Goal: Navigation & Orientation: Find specific page/section

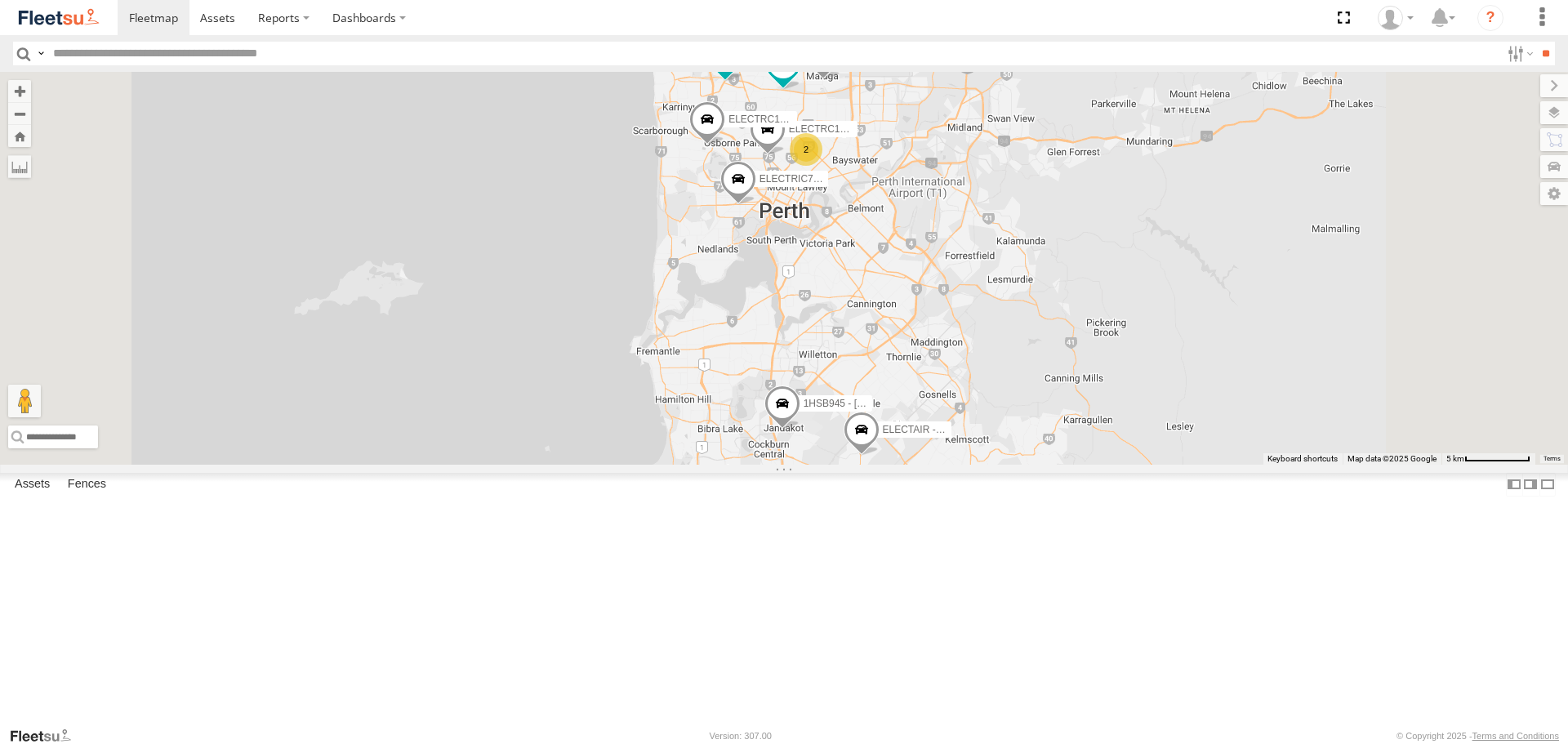
click at [0, 0] on span at bounding box center [0, 0] width 0 height 0
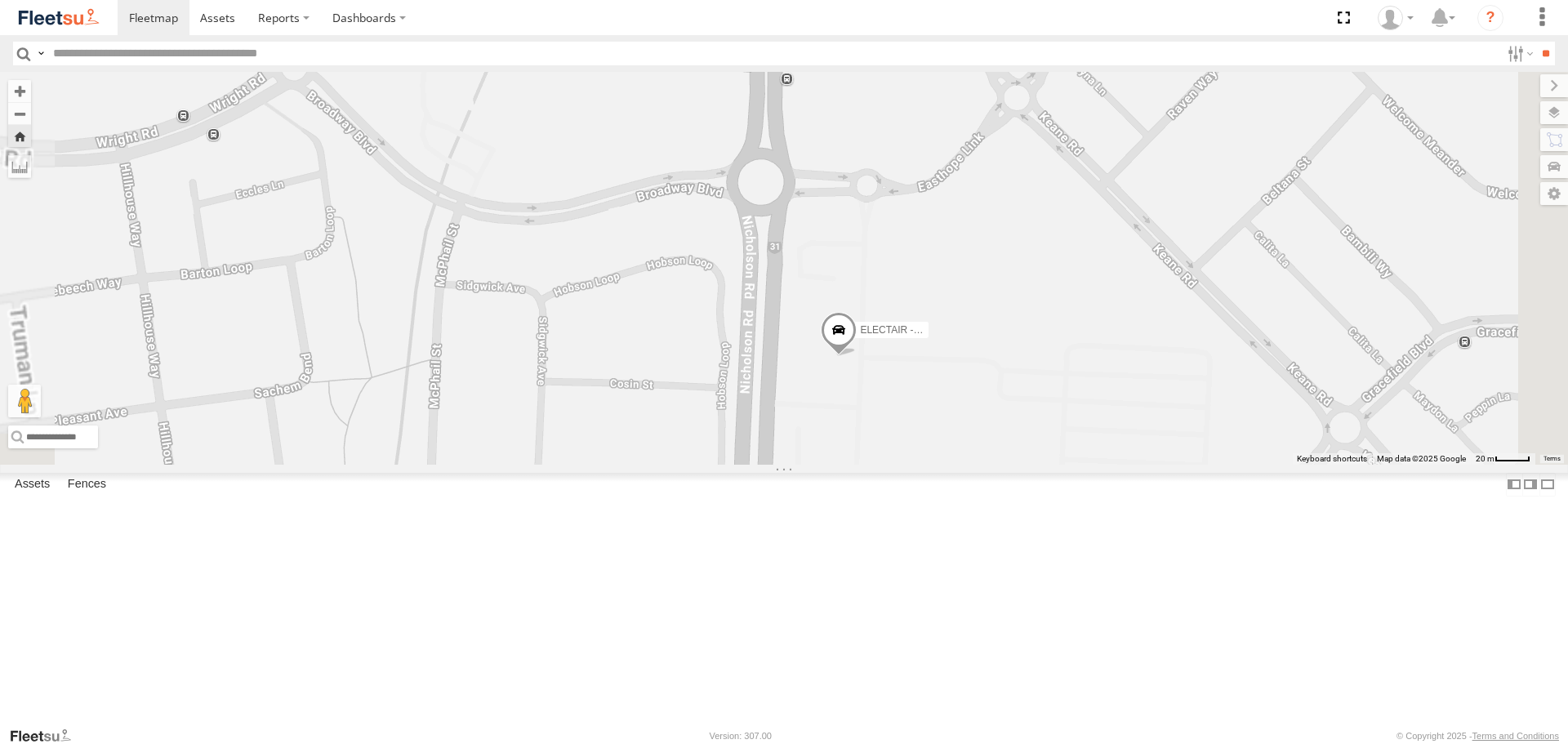
drag, startPoint x: 1005, startPoint y: 516, endPoint x: 1098, endPoint y: 291, distance: 243.5
click at [1098, 293] on div "ELECTAIR - Riaan" at bounding box center [784, 268] width 1568 height 393
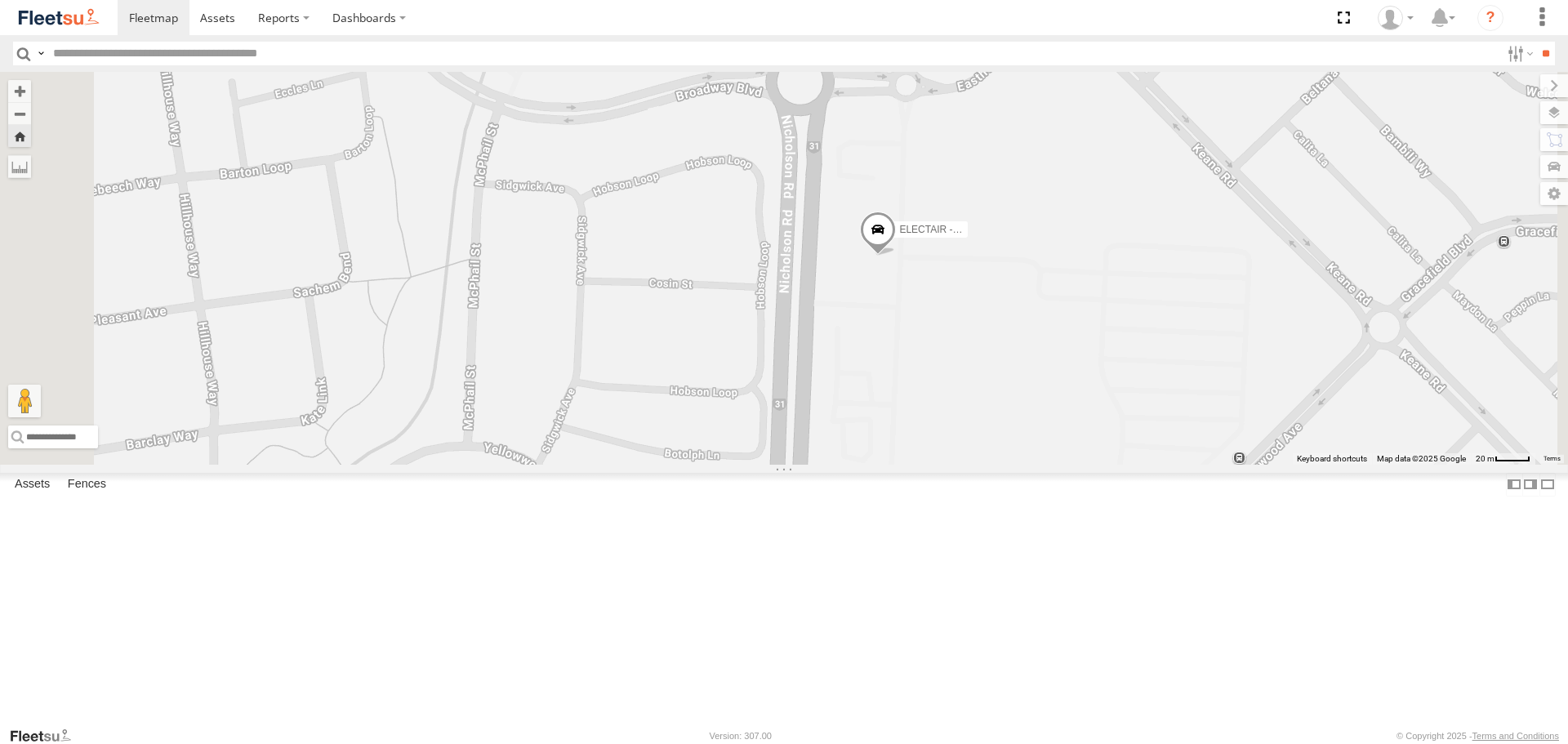
click at [896, 256] on span at bounding box center [878, 234] width 36 height 44
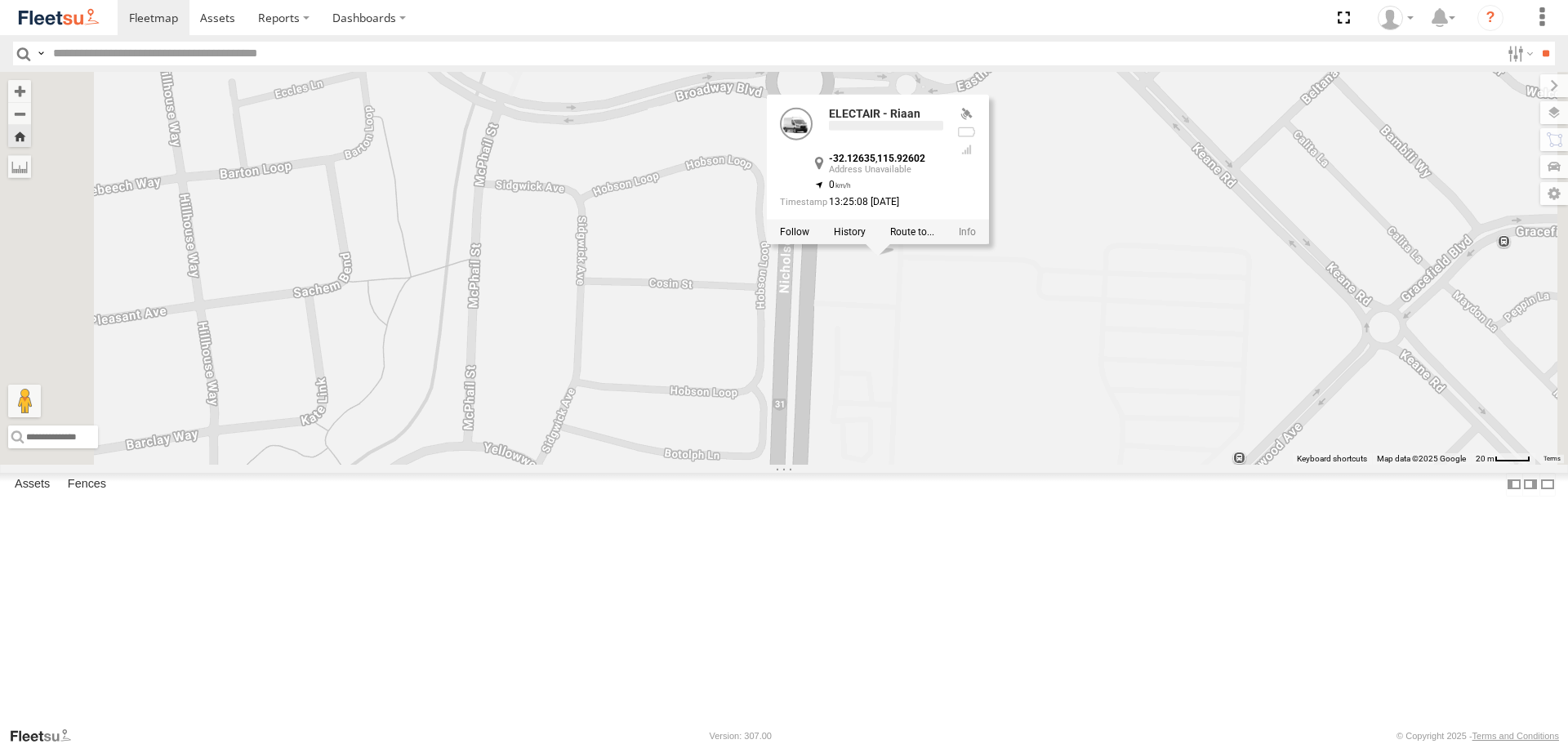
click at [1143, 422] on div "ELECTAIR - Riaan ELECTAIR - Riaan -32.12635 , 115.92602 0 13:25:08 [DATE]" at bounding box center [784, 268] width 1568 height 393
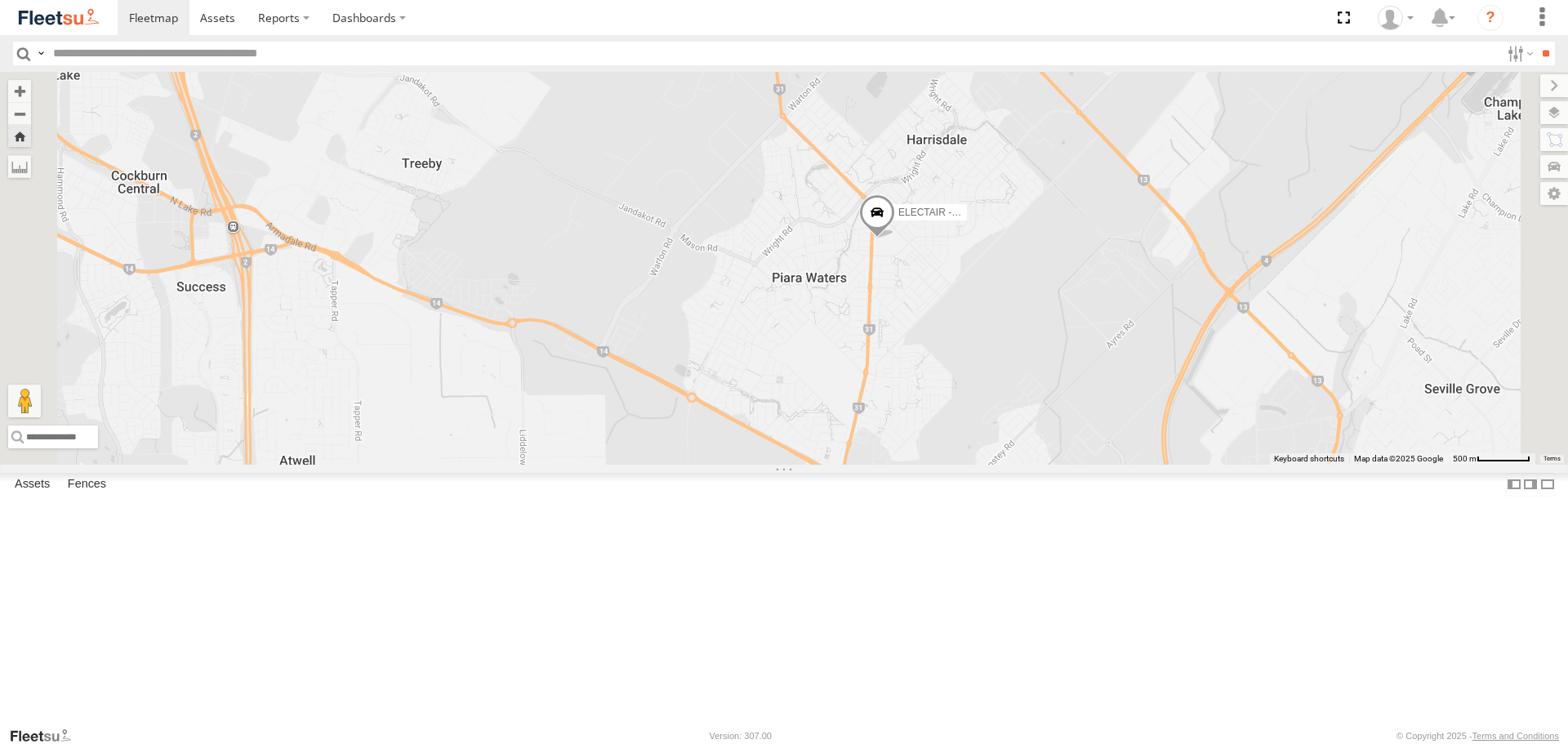
click at [895, 239] on span at bounding box center [877, 217] width 36 height 44
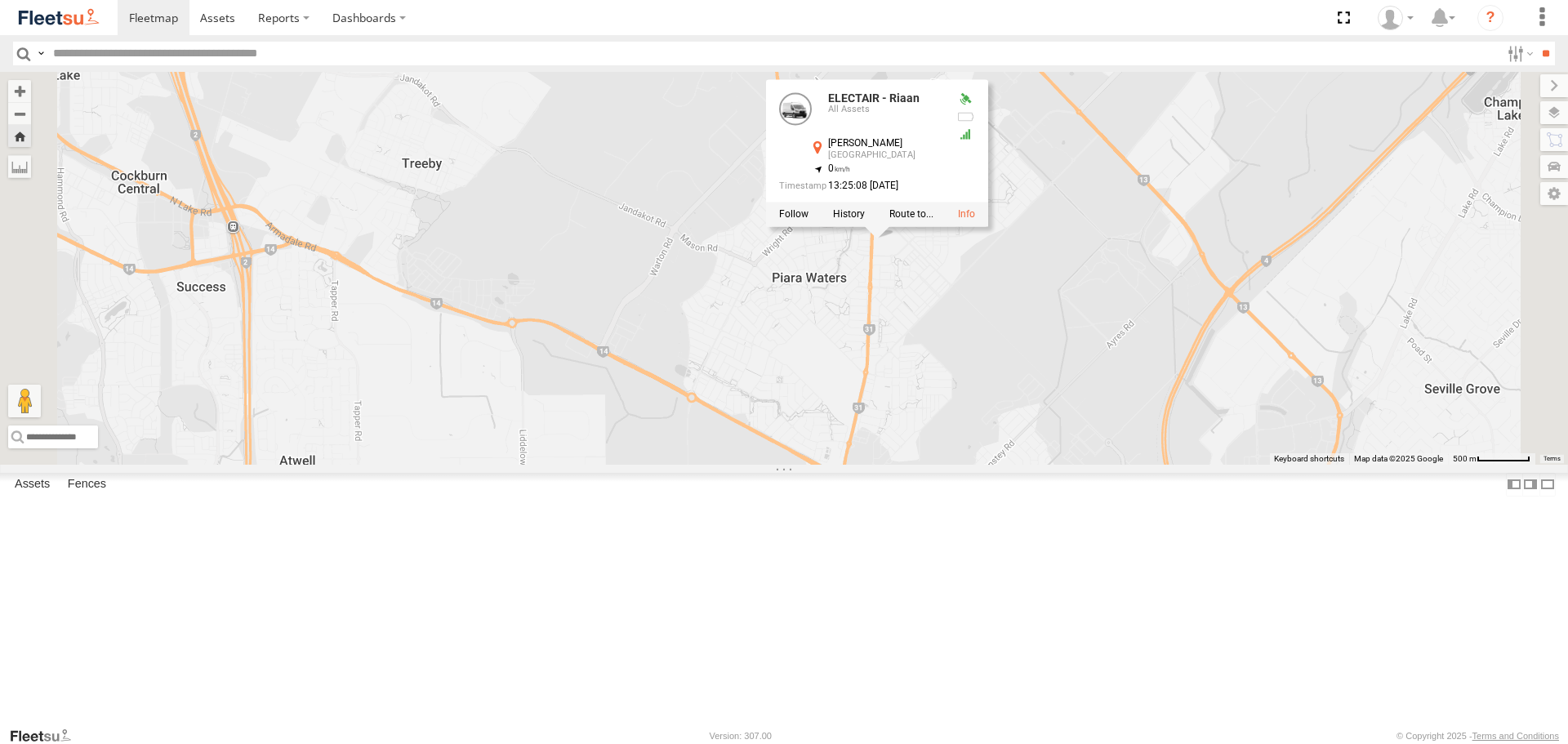
click at [1088, 418] on div "ELECTAIR - Riaan ELECTAIR - Riaan All Assets [PERSON_NAME] Harrisdale -32.12635…" at bounding box center [784, 268] width 1568 height 393
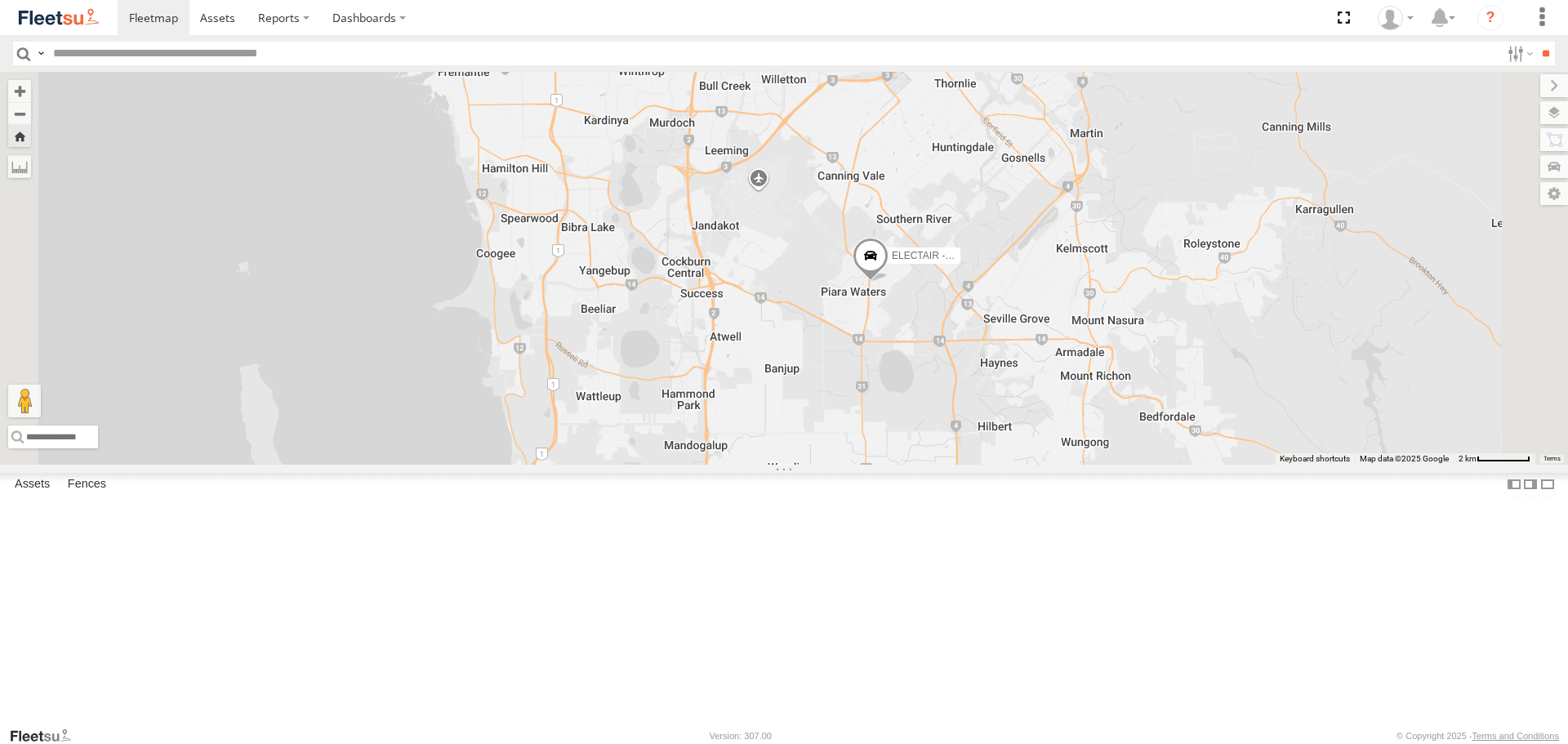
drag, startPoint x: 993, startPoint y: 351, endPoint x: 991, endPoint y: 373, distance: 22.1
click at [991, 373] on div "ELECTAIR - Riaan" at bounding box center [784, 268] width 1568 height 393
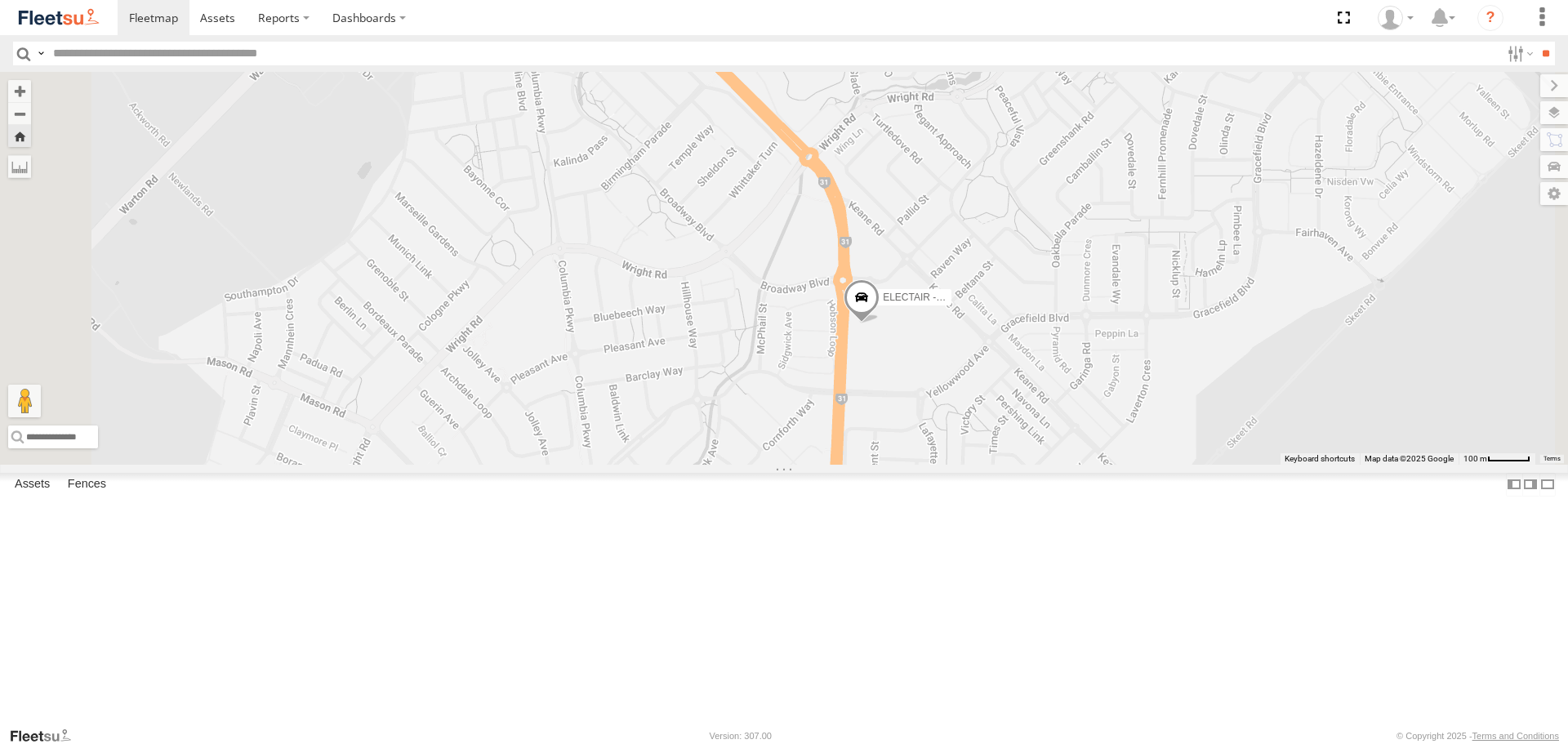
click at [879, 324] on span at bounding box center [862, 302] width 36 height 44
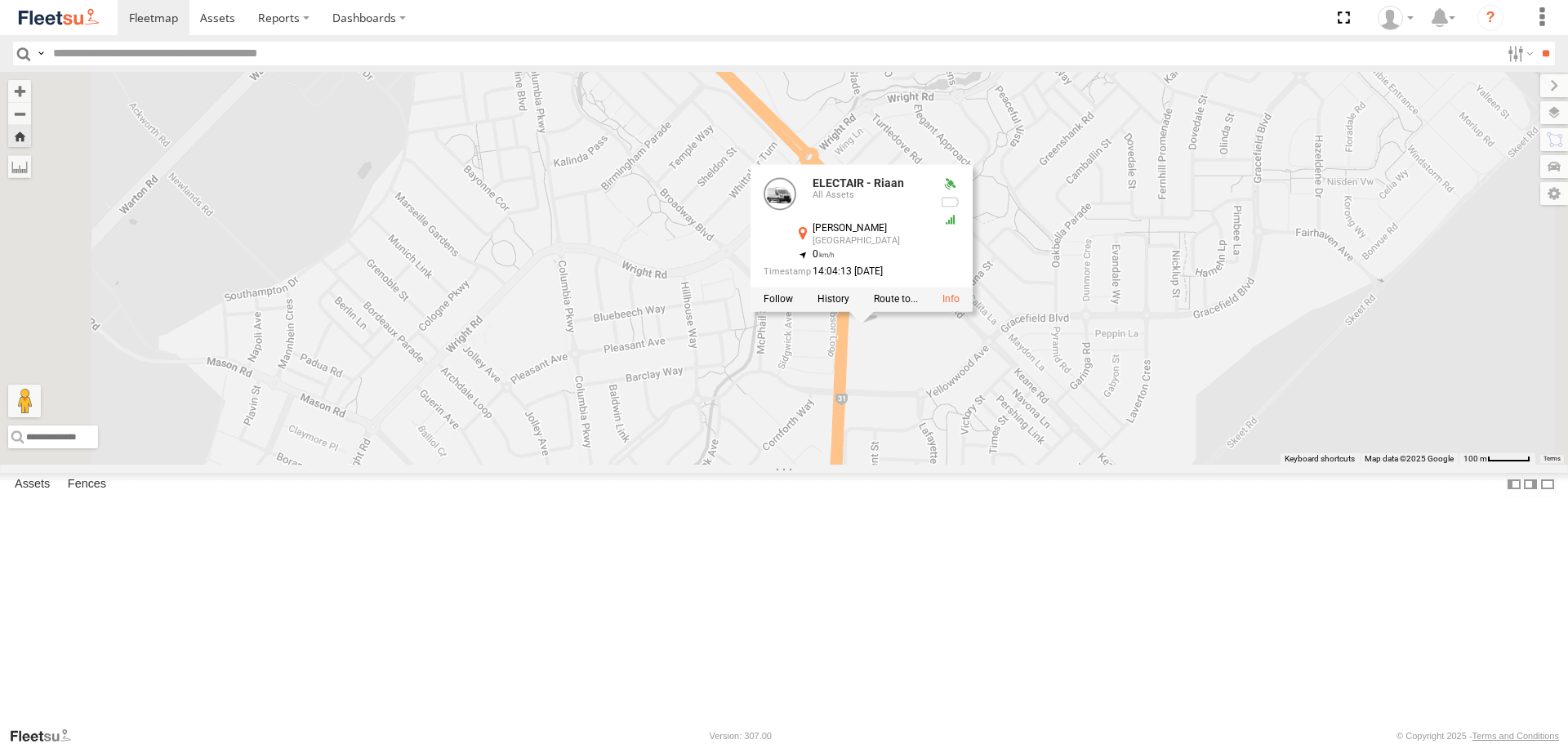
click at [1071, 465] on div "ELECTAIR - Riaan ELECTAIR - Riaan All Assets [PERSON_NAME] Harrisdale -32.12635…" at bounding box center [784, 268] width 1568 height 393
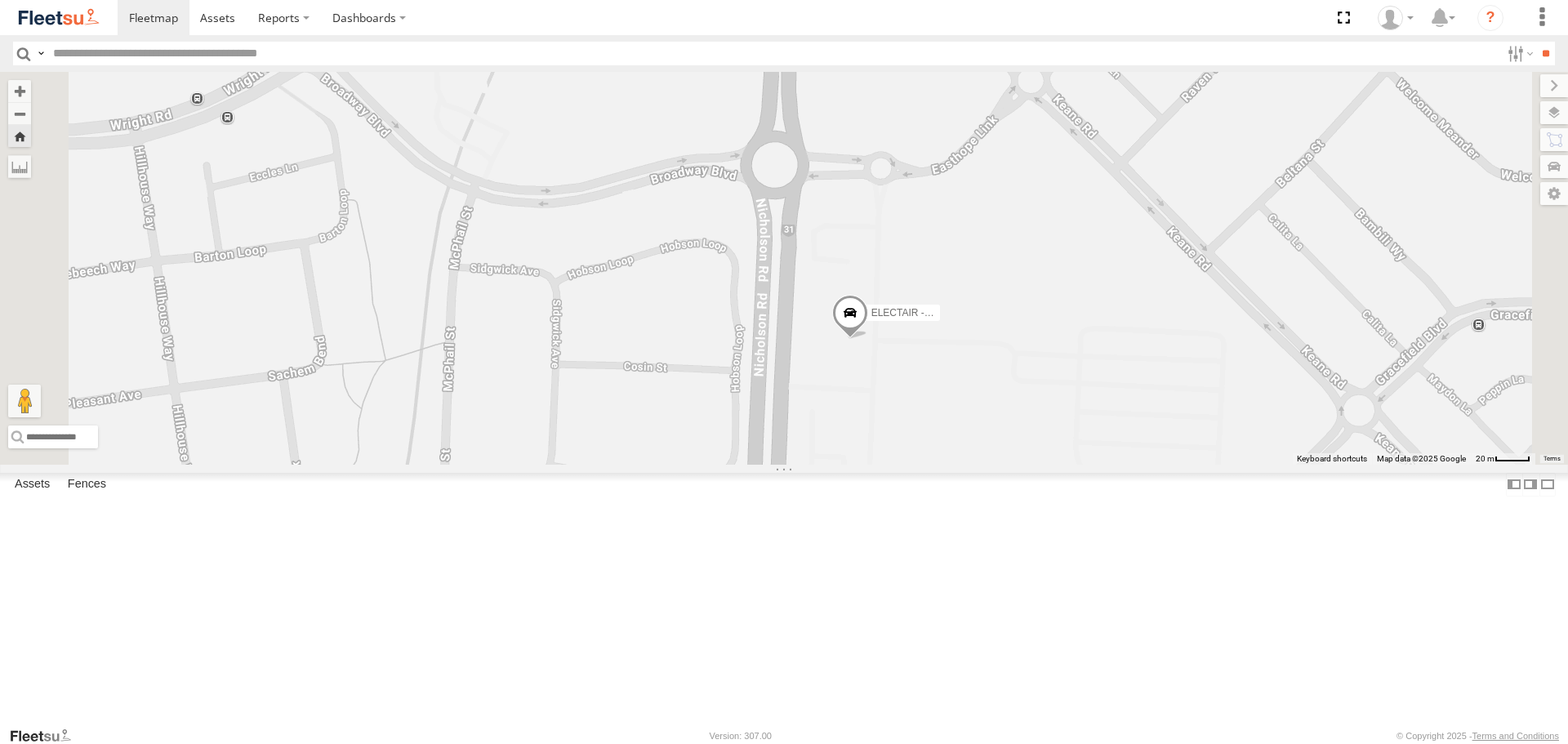
click at [1075, 460] on div "ELECTAIR - Riaan" at bounding box center [784, 268] width 1568 height 393
click at [868, 340] on span at bounding box center [850, 317] width 36 height 44
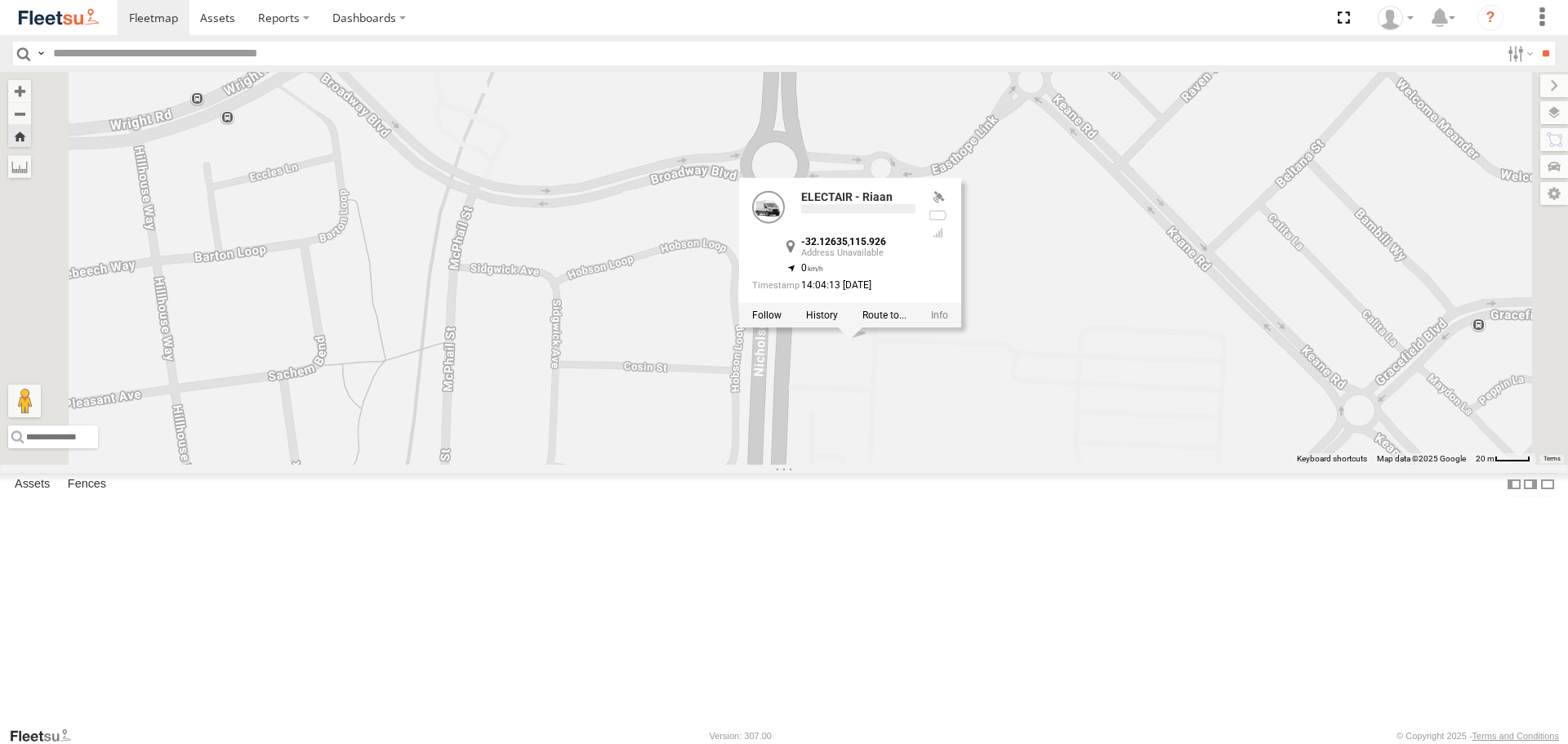
click at [1078, 465] on div "ELECTAIR - Riaan ELECTAIR - Riaan -32.12635 , 115.926 0 14:04:13 [DATE]" at bounding box center [784, 268] width 1568 height 393
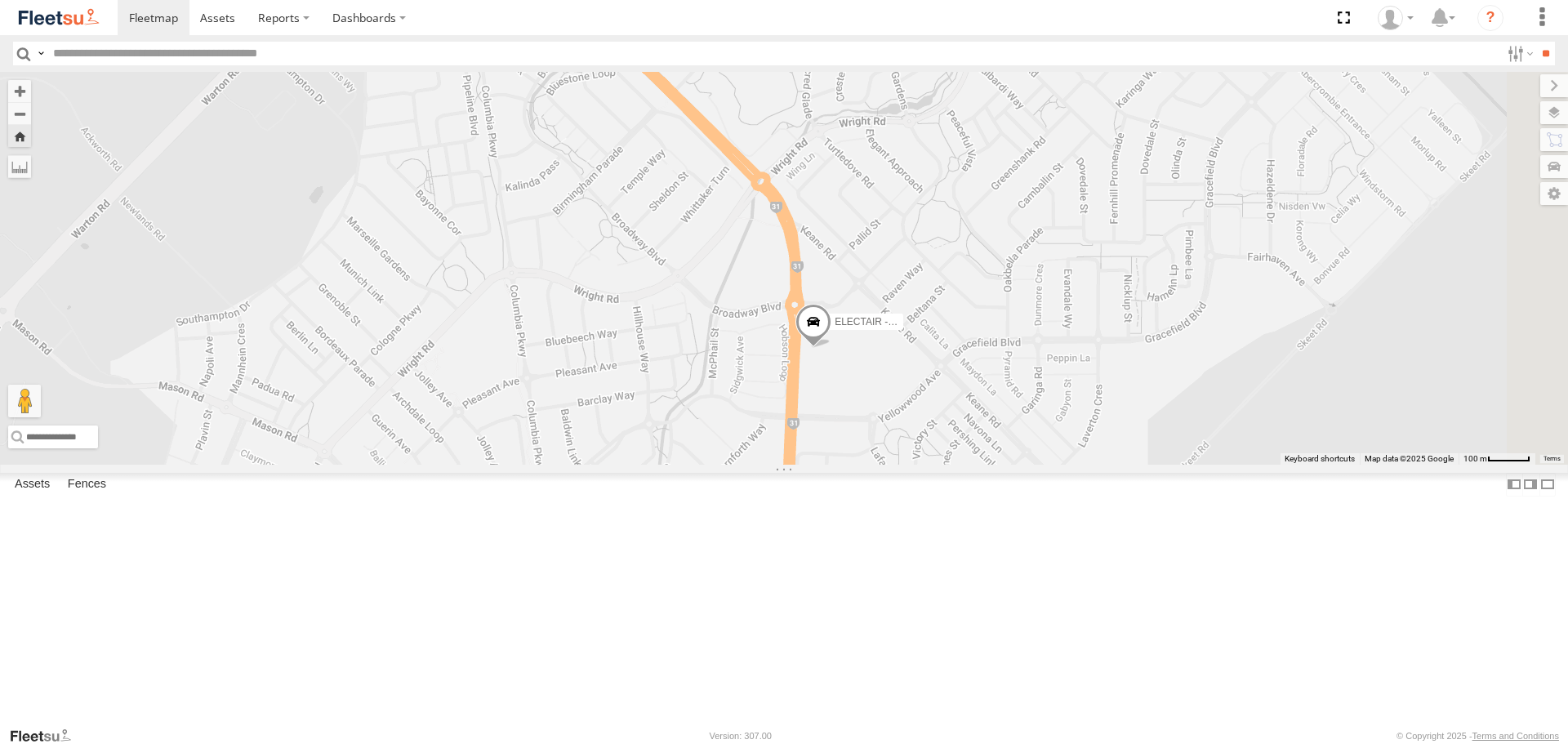
drag, startPoint x: 1218, startPoint y: 412, endPoint x: 857, endPoint y: 547, distance: 385.4
click at [857, 465] on div "ELECTAIR - Riaan" at bounding box center [784, 268] width 1568 height 393
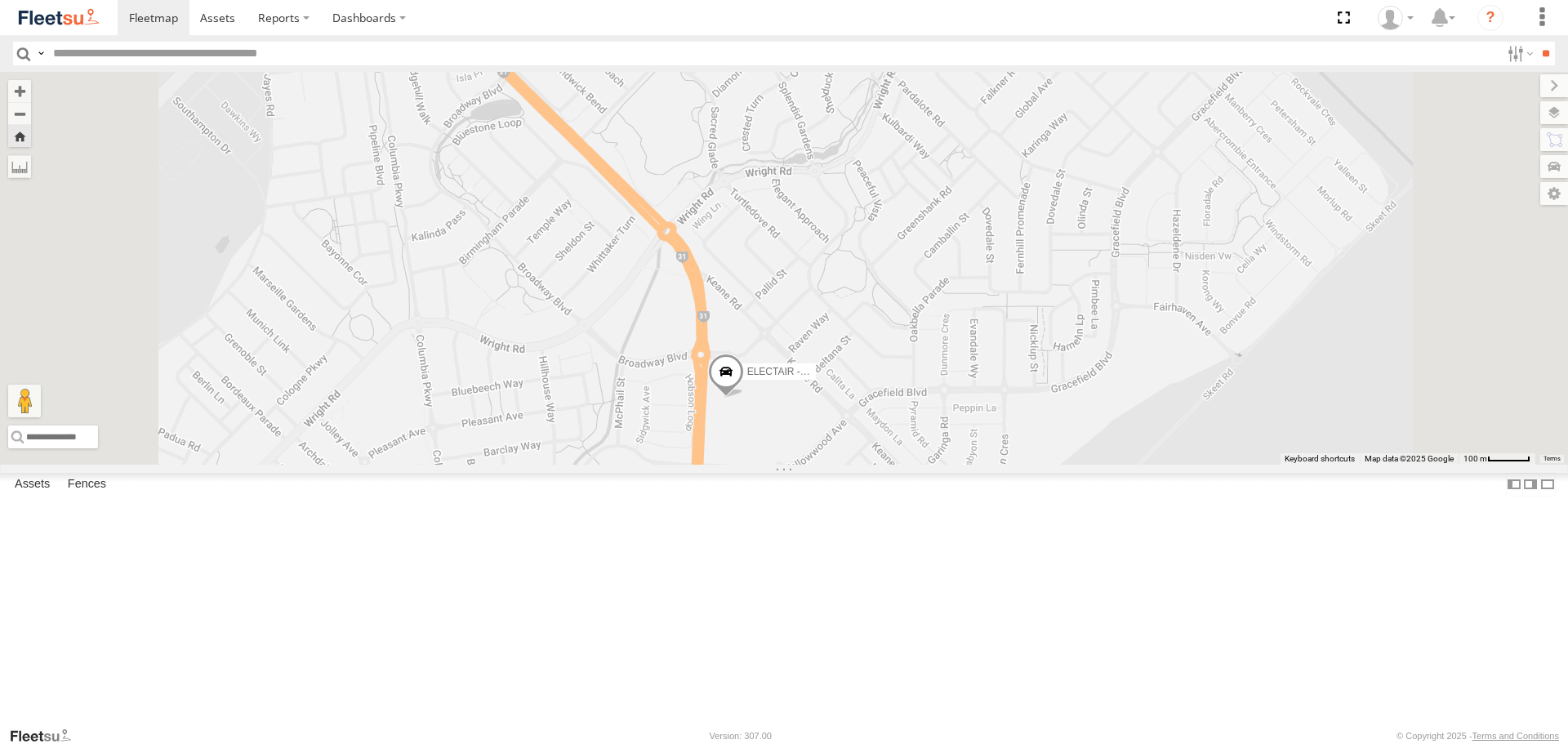
click at [926, 451] on div "ELECTAIR - Riaan" at bounding box center [784, 268] width 1568 height 393
click at [744, 398] on span at bounding box center [726, 376] width 36 height 44
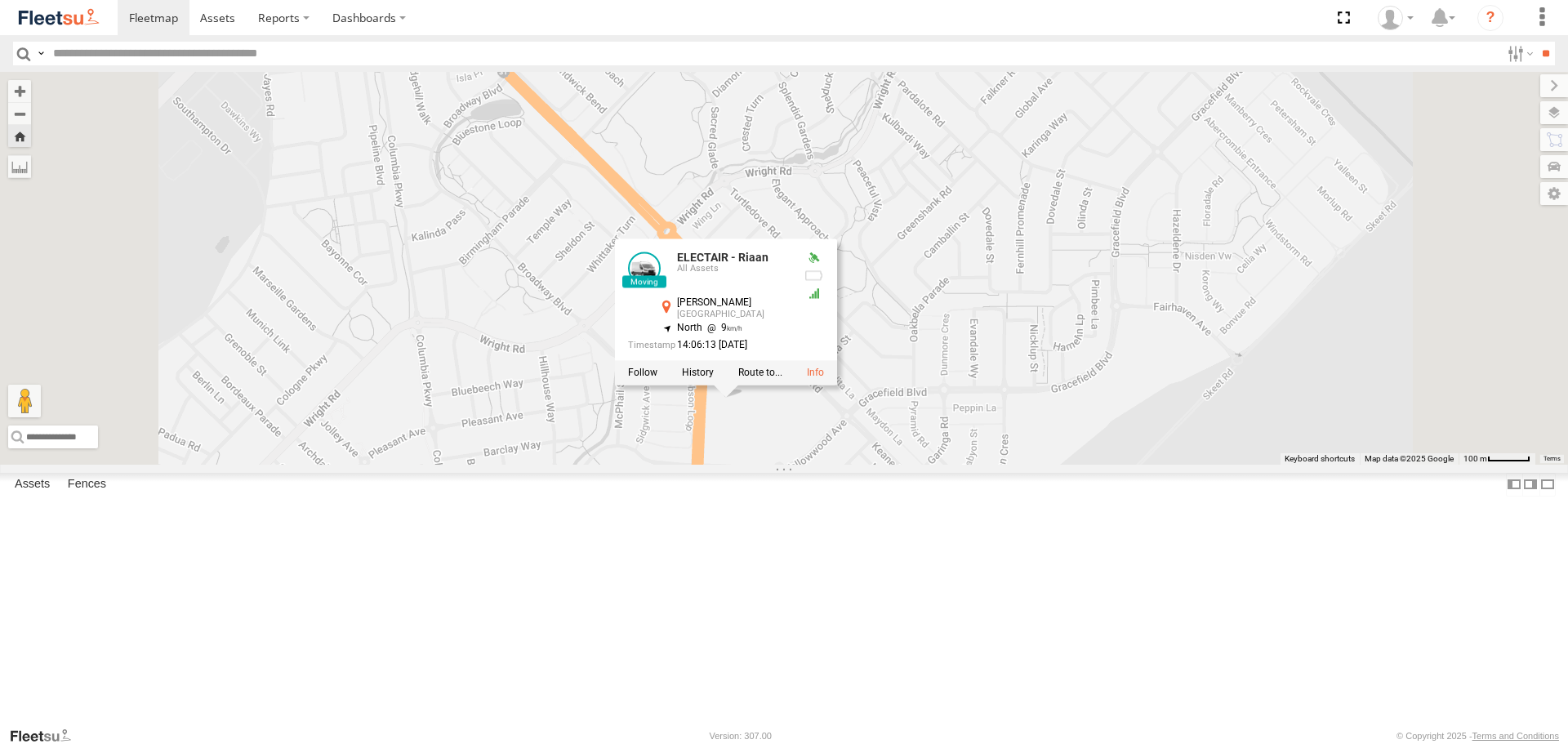
click at [1003, 465] on div "ELECTAIR - Riaan ELECTAIR - Riaan All Assets [PERSON_NAME] Harrisdale -32.12634…" at bounding box center [784, 268] width 1568 height 393
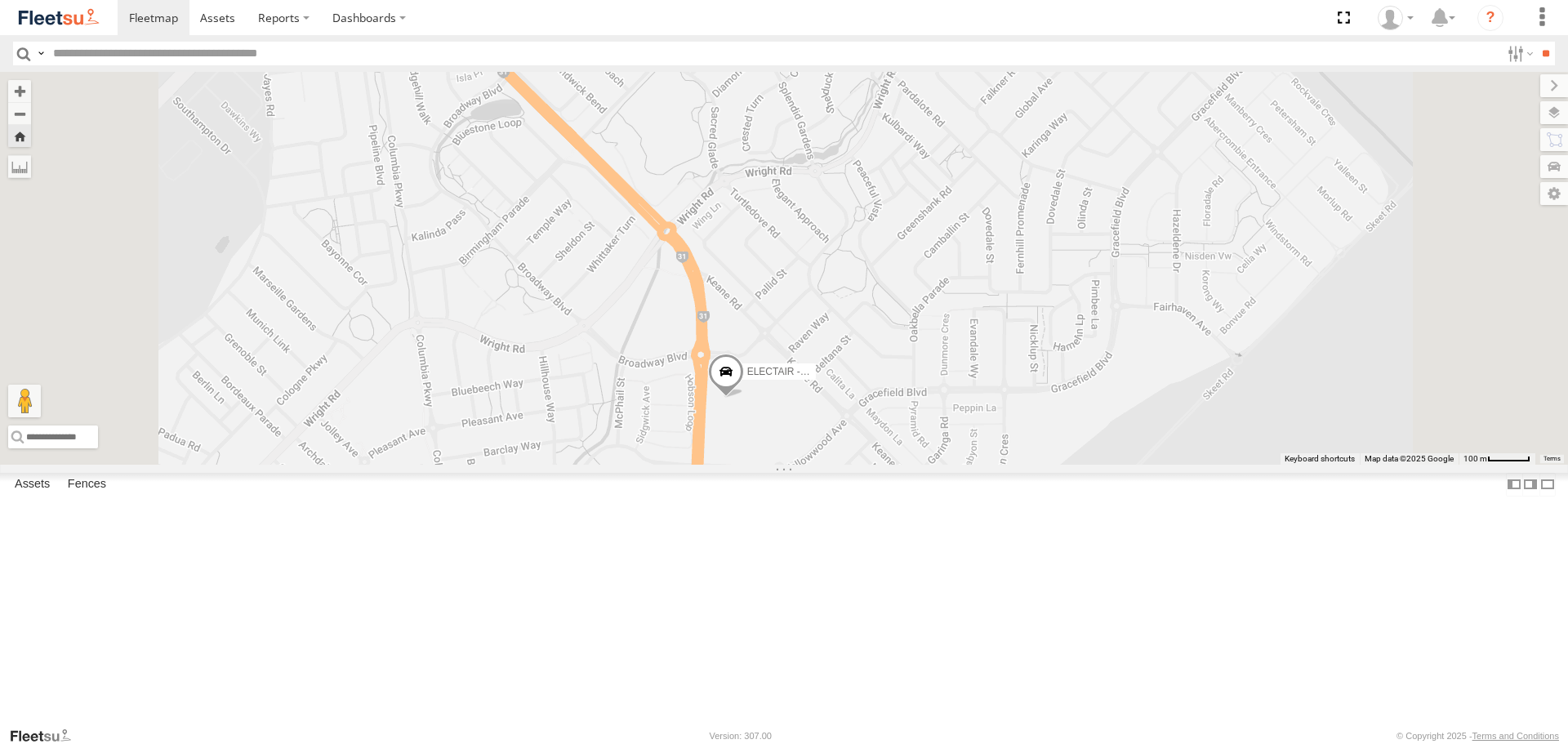
click at [744, 398] on span at bounding box center [726, 376] width 36 height 44
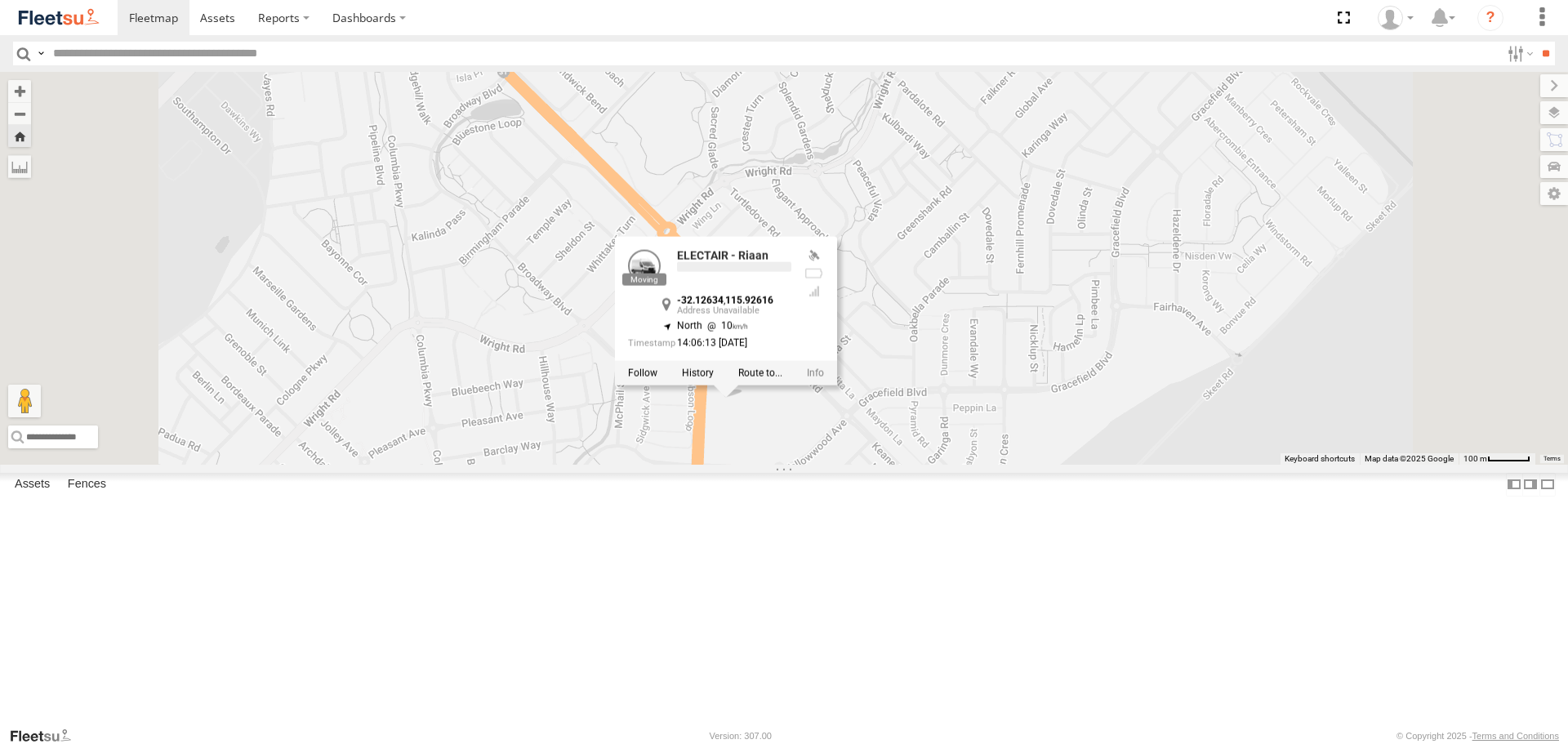
click at [939, 465] on div "ELECTAIR - Riaan ELECTAIR - Riaan -32.12634 , 115.92616 North 10 14:06:13 [DATE]" at bounding box center [784, 268] width 1568 height 393
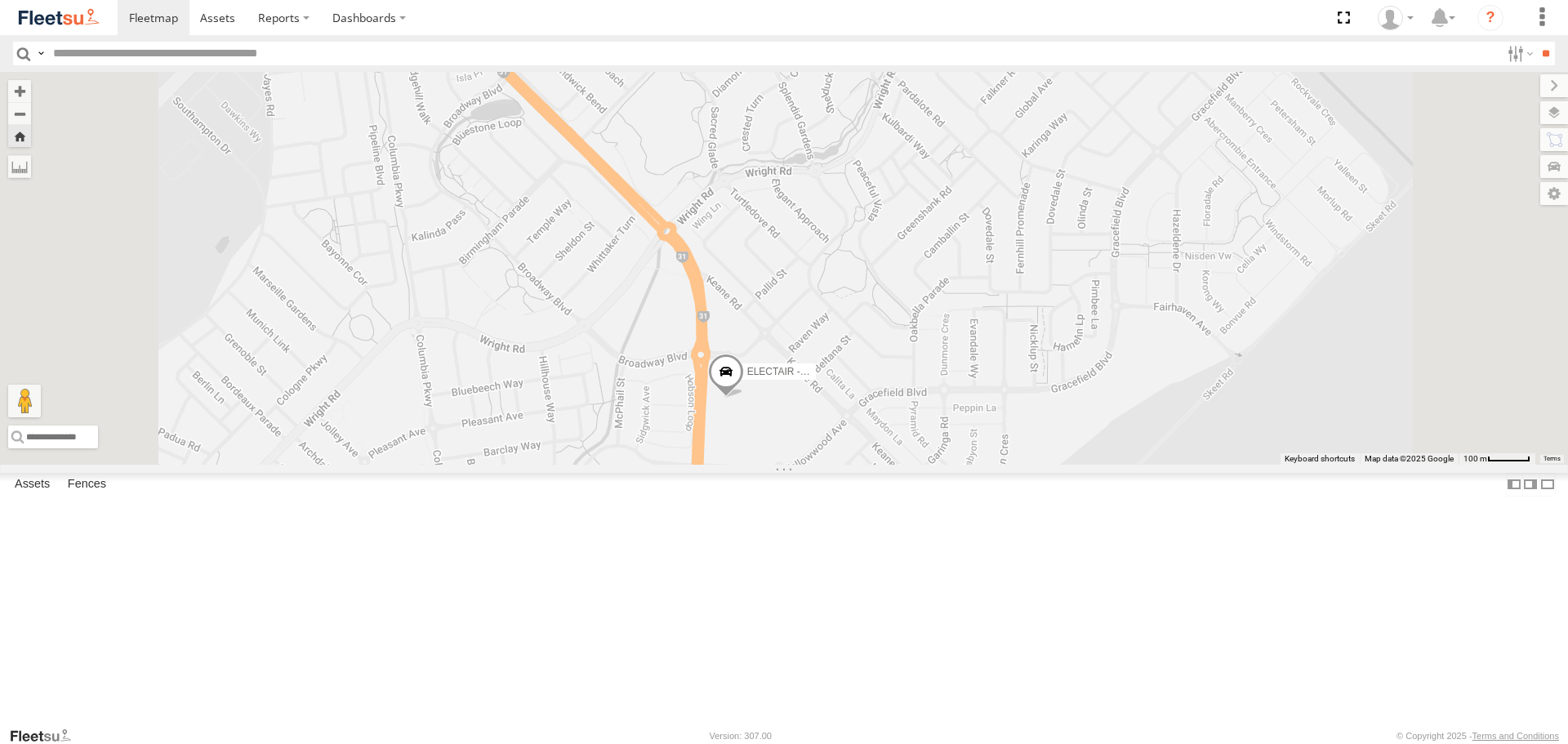
click at [744, 398] on span at bounding box center [726, 376] width 36 height 44
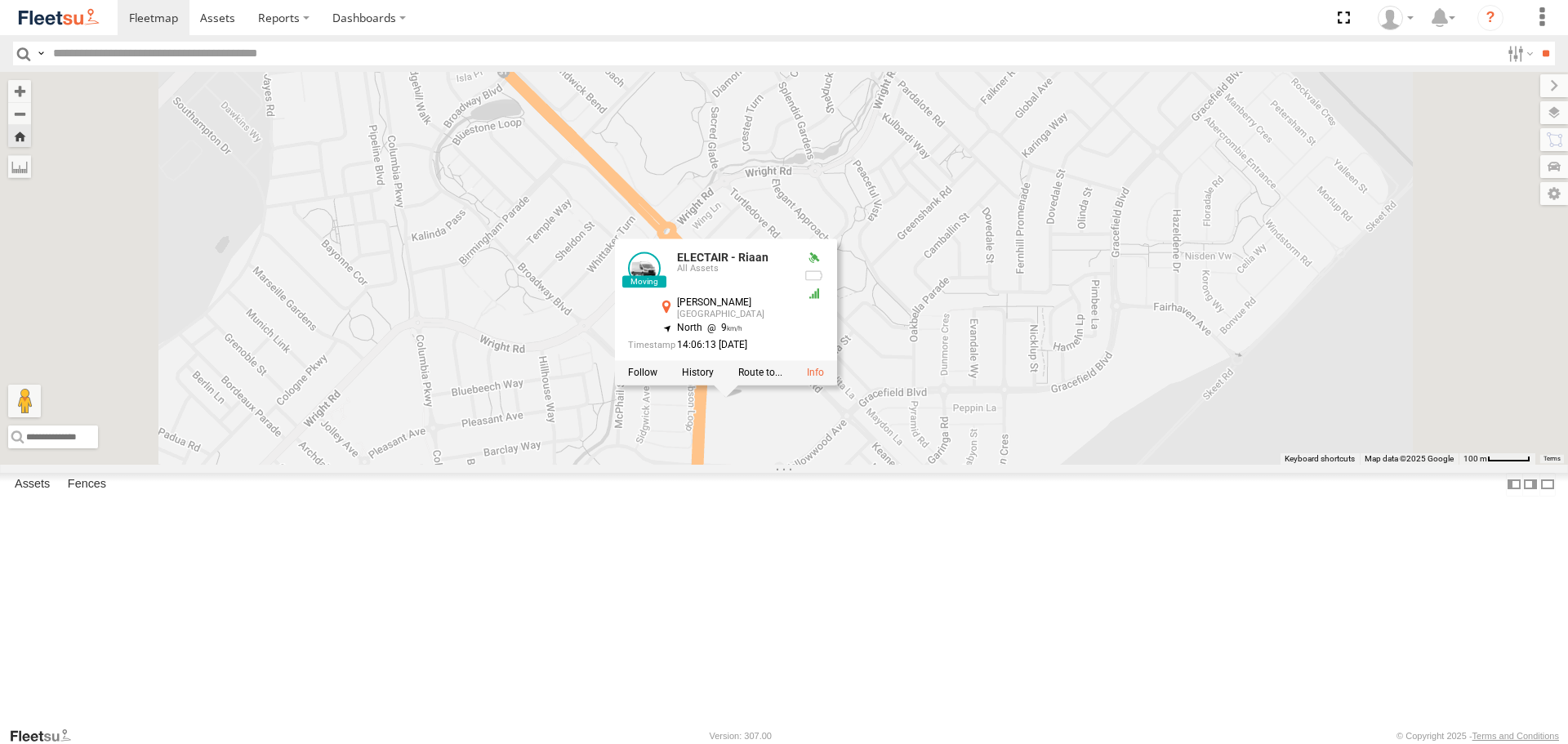
click at [837, 386] on div "ELECTAIR - Riaan All Assets [PERSON_NAME] [GEOGRAPHIC_DATA] -32.12634 , 115.926…" at bounding box center [726, 312] width 222 height 147
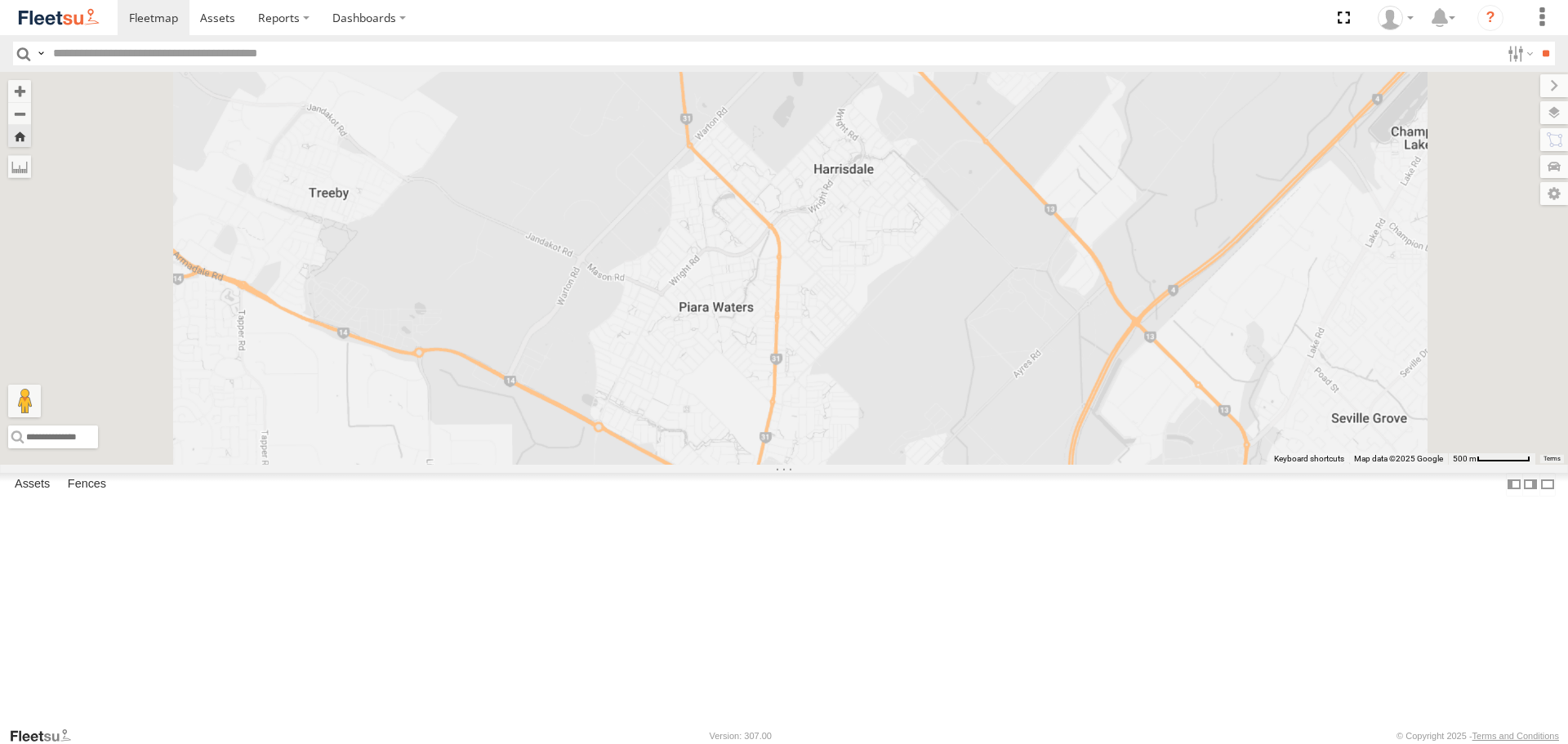
click at [0, 0] on span at bounding box center [0, 0] width 0 height 0
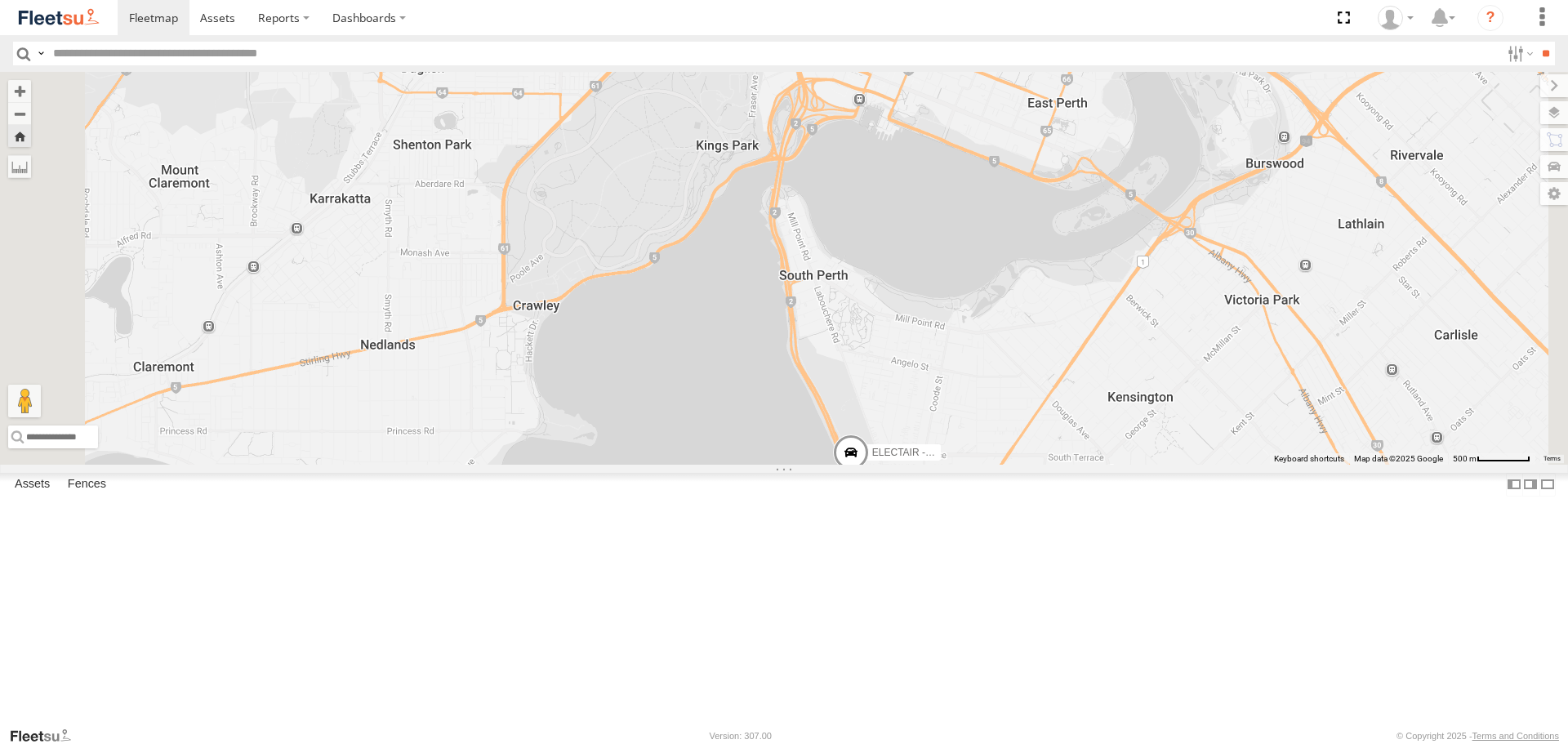
click at [0, 0] on div at bounding box center [0, 0] width 0 height 0
click at [0, 0] on span at bounding box center [0, 0] width 0 height 0
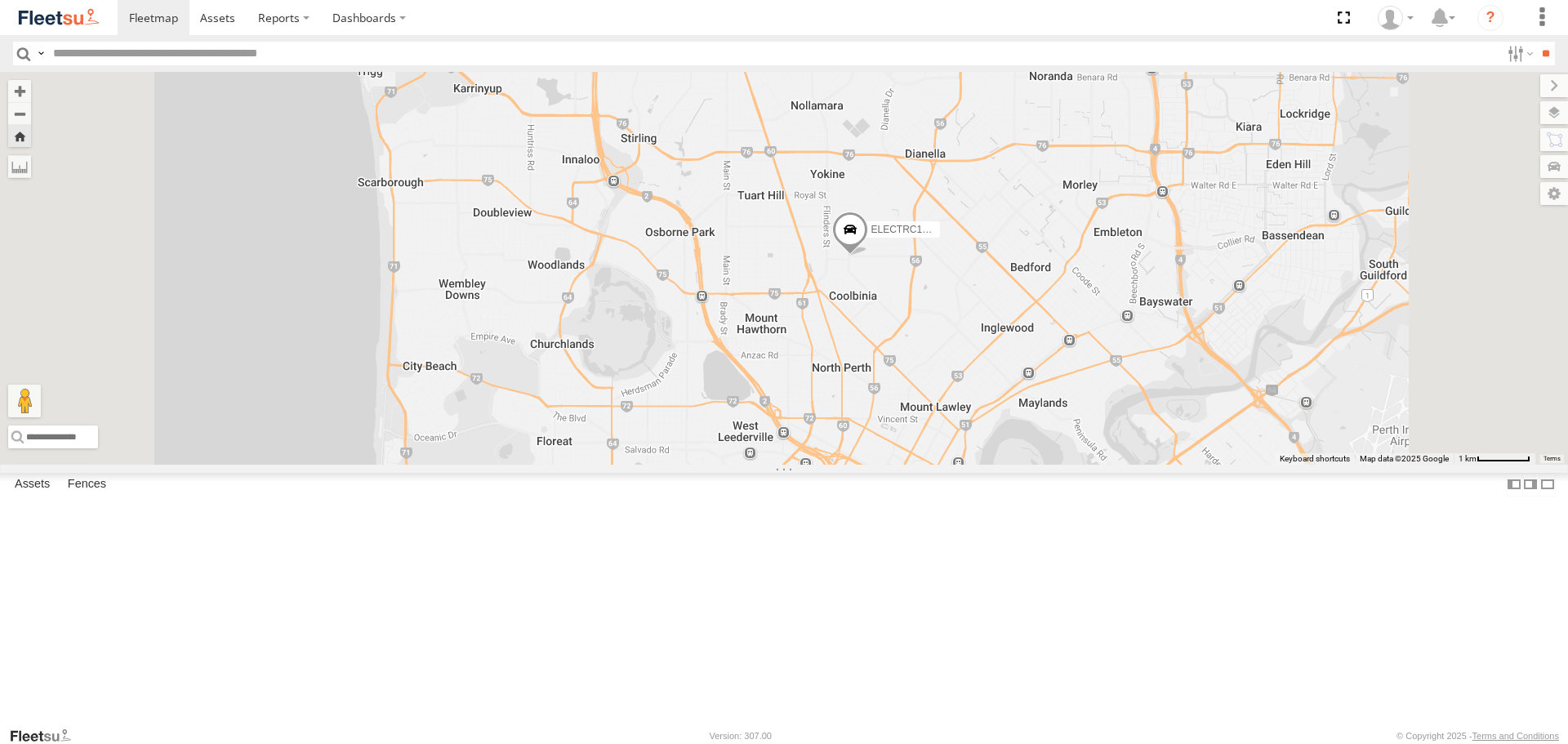
click at [868, 256] on span at bounding box center [850, 233] width 36 height 44
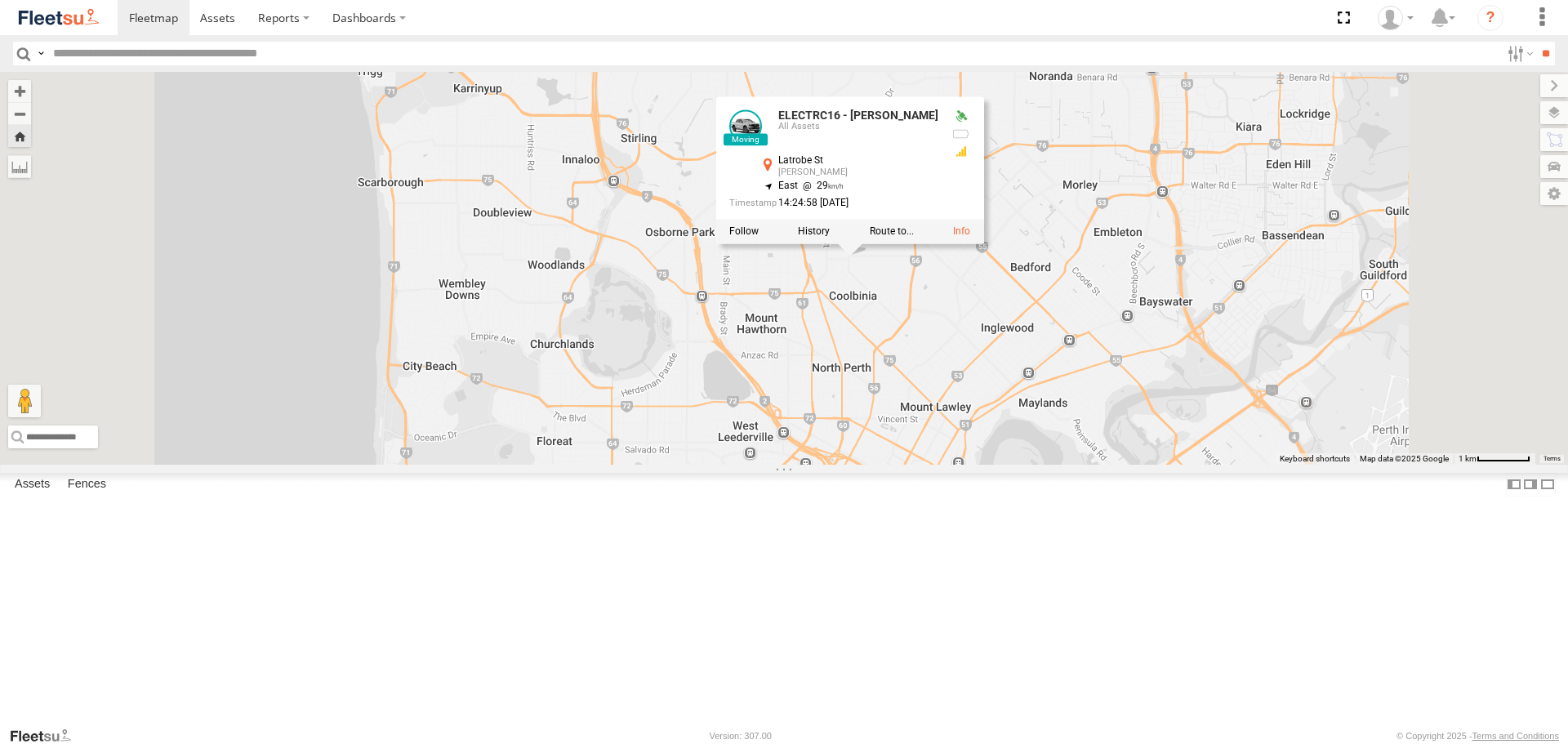
click at [1066, 420] on div "ELECTRC16 - [PERSON_NAME] ELECTRC16 - [PERSON_NAME] All Assets Latrobe St Yokin…" at bounding box center [784, 268] width 1568 height 393
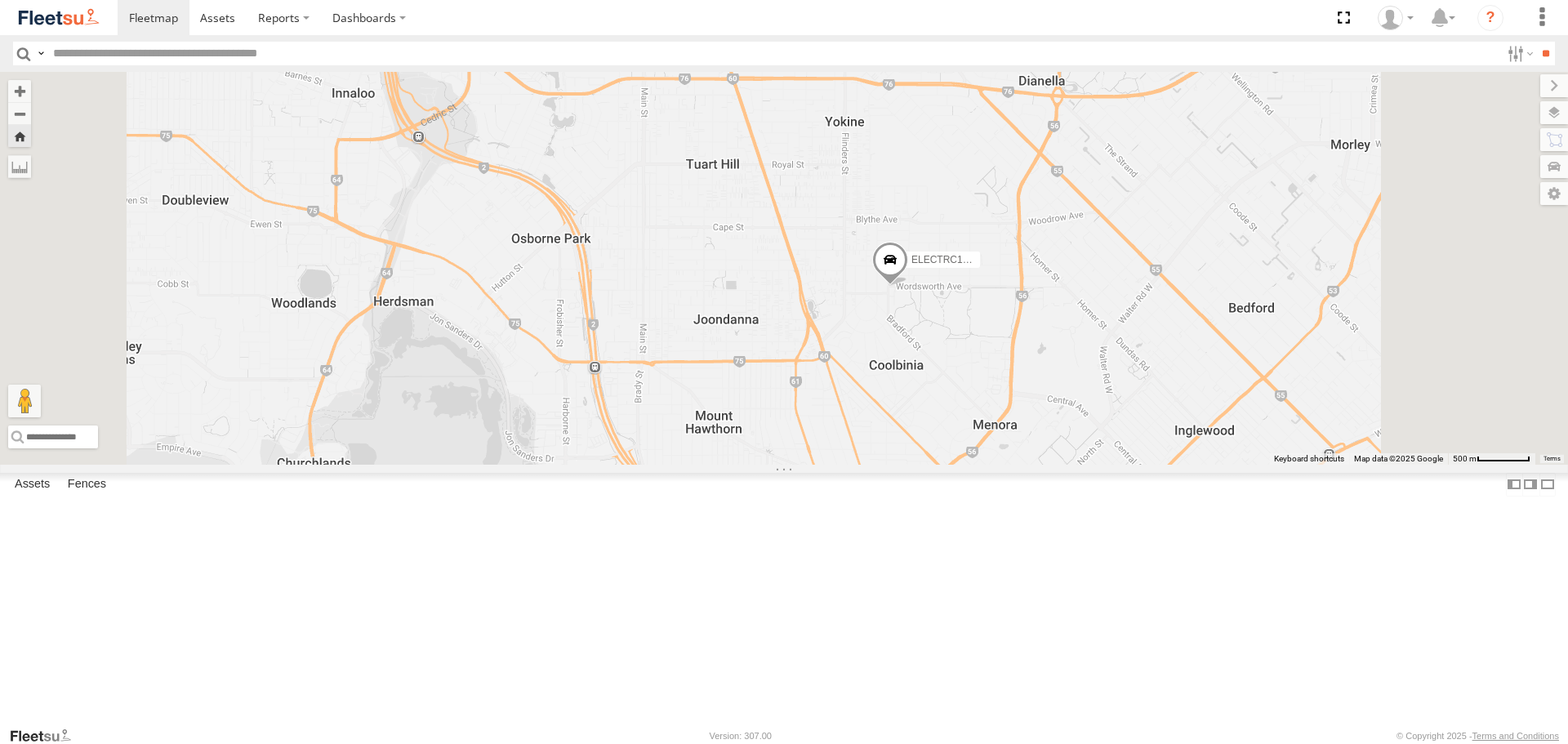
click at [0, 0] on span at bounding box center [0, 0] width 0 height 0
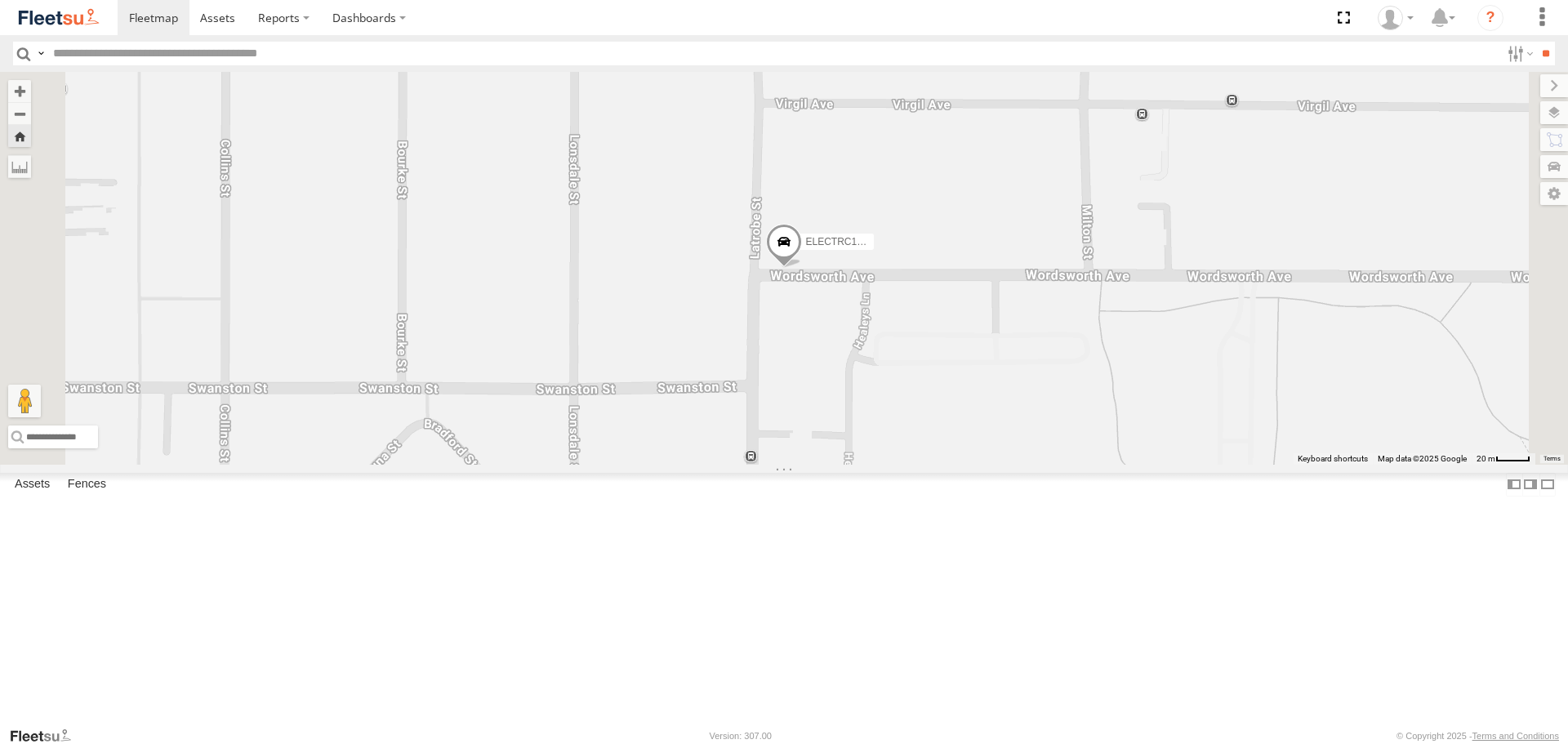
click at [802, 268] on span at bounding box center [784, 246] width 36 height 44
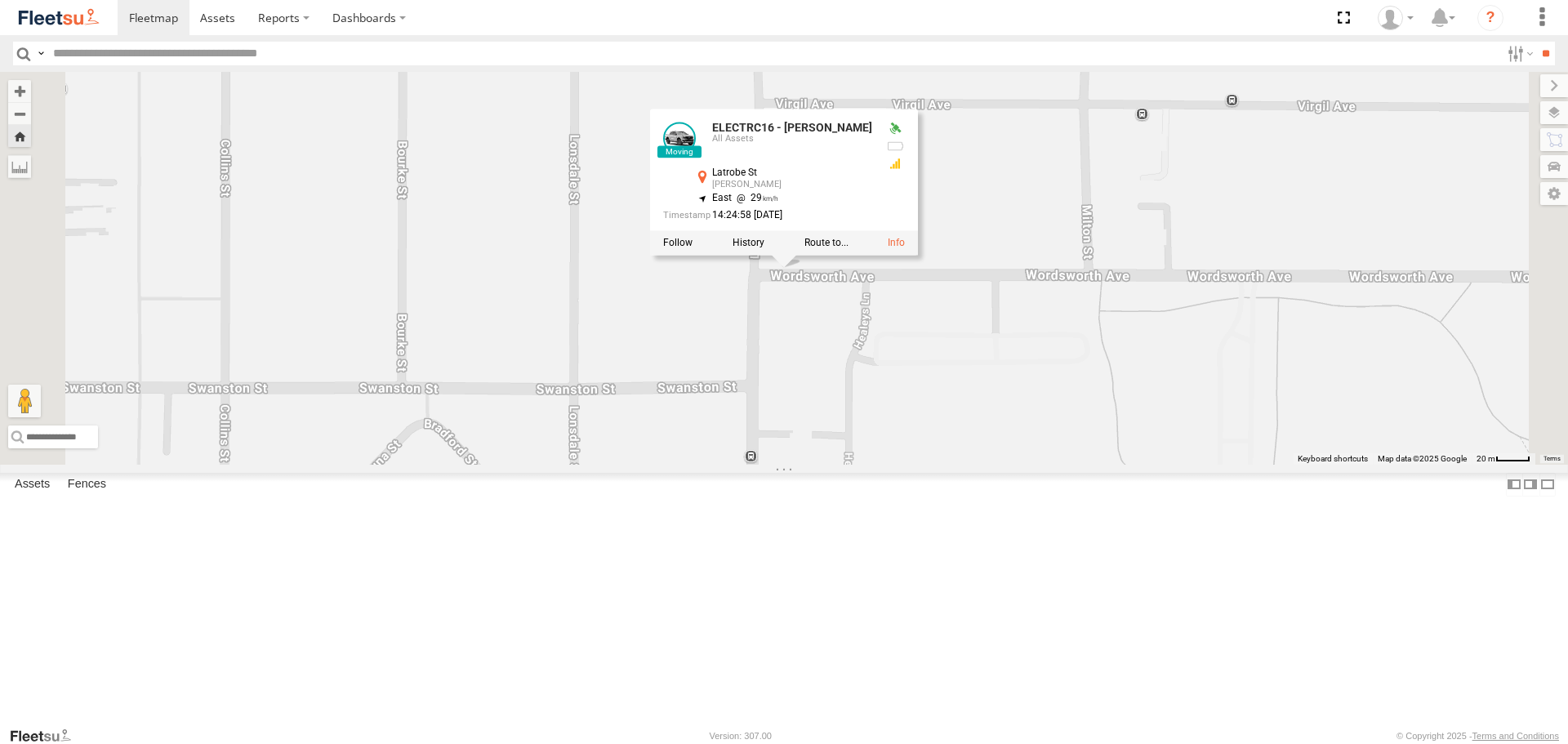
click at [1086, 426] on div "ELECTRC16 - [PERSON_NAME] ELECTRC16 - [PERSON_NAME] All Assets Latrobe St Yokin…" at bounding box center [784, 268] width 1568 height 393
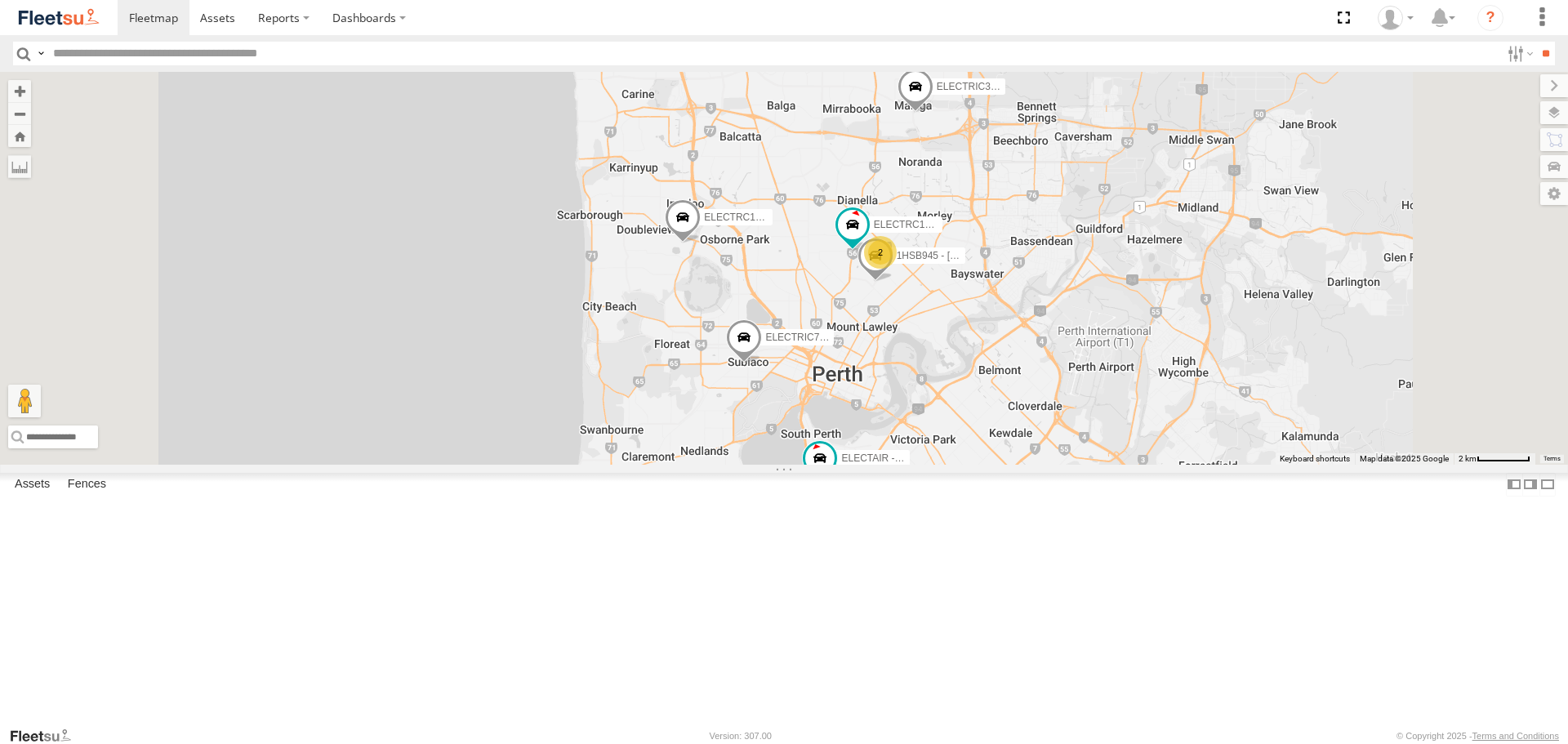
click at [78, 15] on img at bounding box center [58, 18] width 85 height 22
click at [0, 0] on span at bounding box center [0, 0] width 0 height 0
